Goal: Transaction & Acquisition: Subscribe to service/newsletter

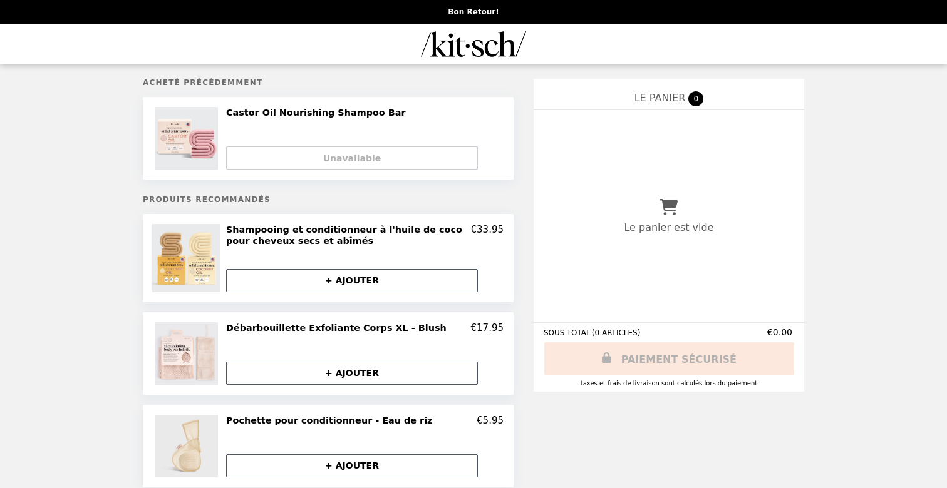
click at [382, 153] on div "Unavailable" at bounding box center [364, 153] width 277 height 33
click at [464, 49] on img "Main" at bounding box center [473, 44] width 105 height 26
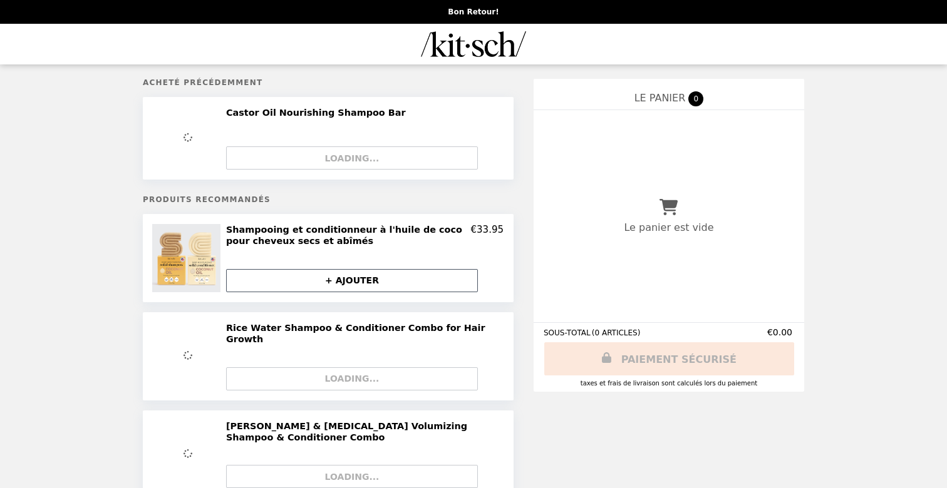
click at [496, 43] on img "Main" at bounding box center [473, 44] width 105 height 26
